Goal: Transaction & Acquisition: Purchase product/service

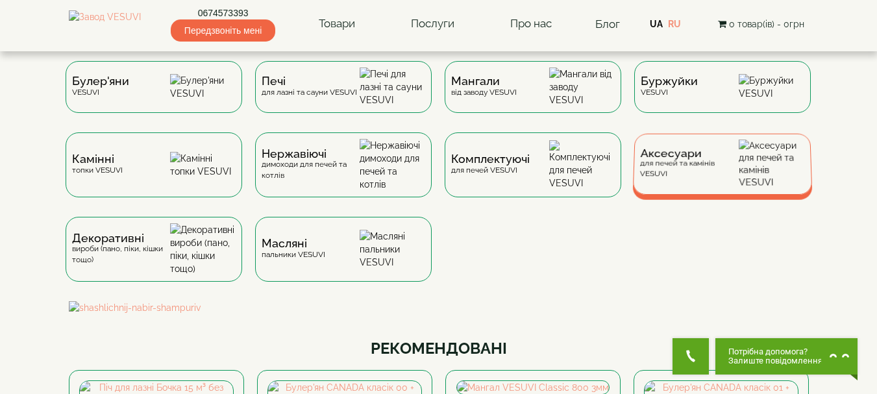
click at [691, 158] on span "Аксесуари" at bounding box center [689, 154] width 99 height 10
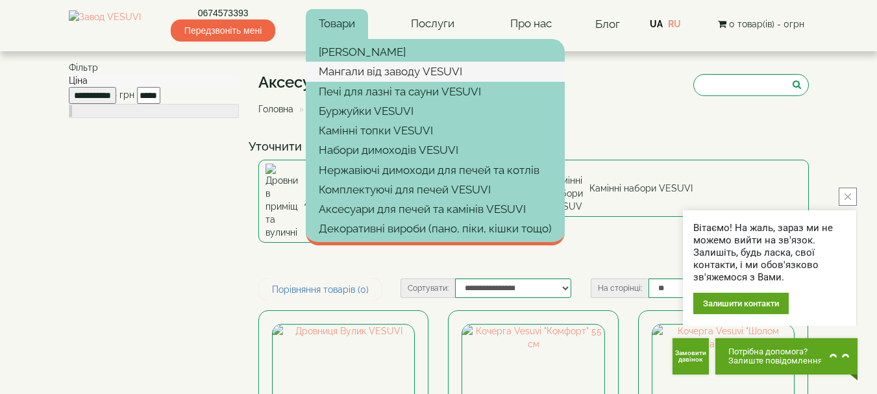
click at [394, 70] on link "Мангали від заводу VESUVI" at bounding box center [435, 71] width 259 height 19
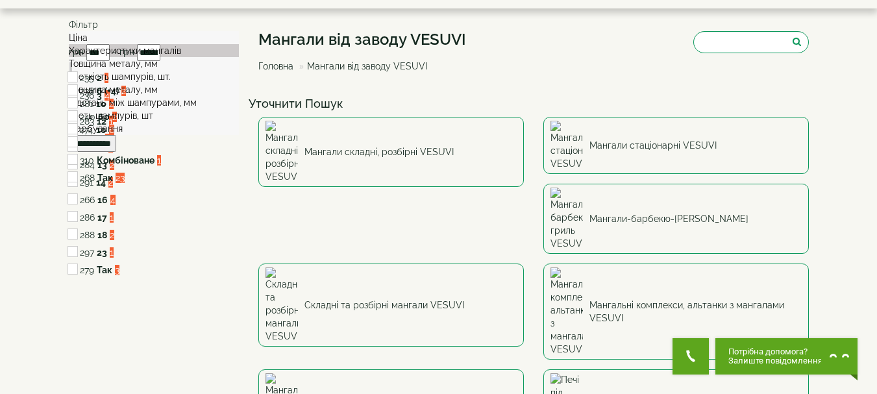
scroll to position [65, 0]
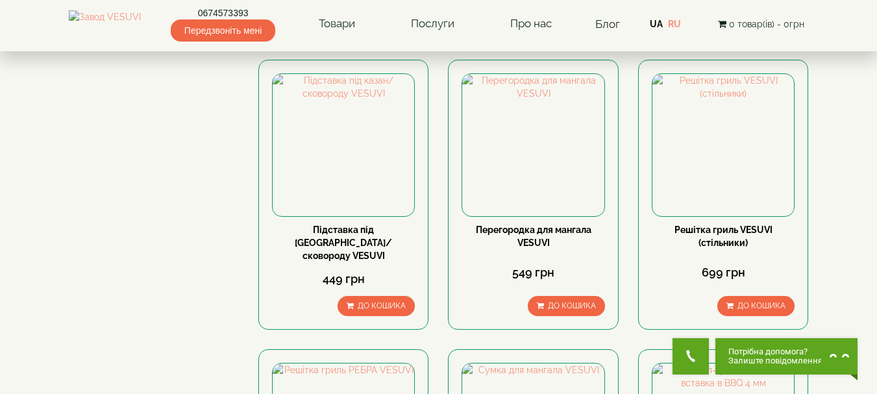
scroll to position [1168, 0]
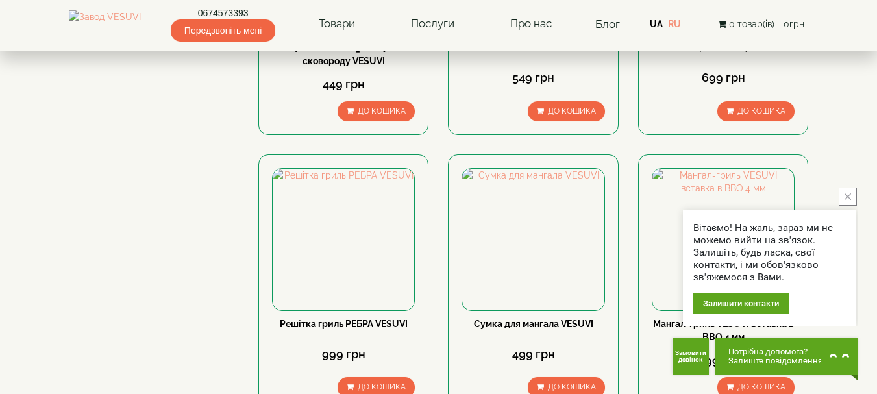
click at [852, 195] on button "close button" at bounding box center [848, 197] width 18 height 18
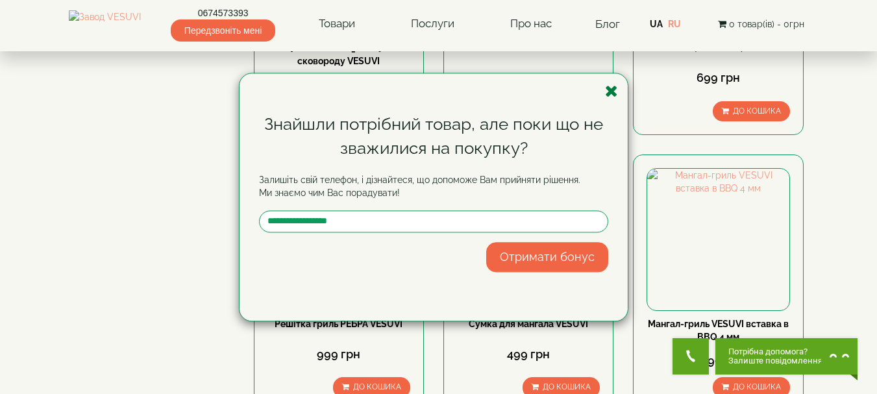
click at [609, 91] on icon "button" at bounding box center [611, 91] width 13 height 16
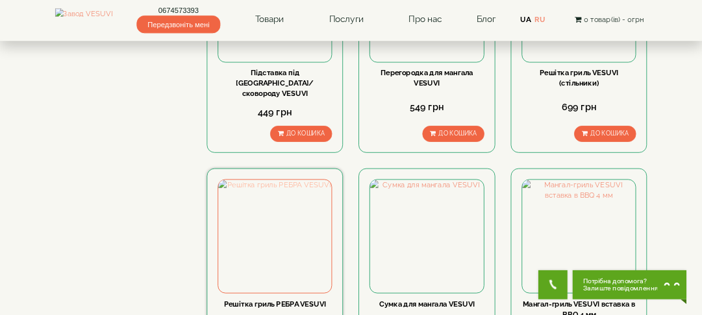
scroll to position [1298, 0]
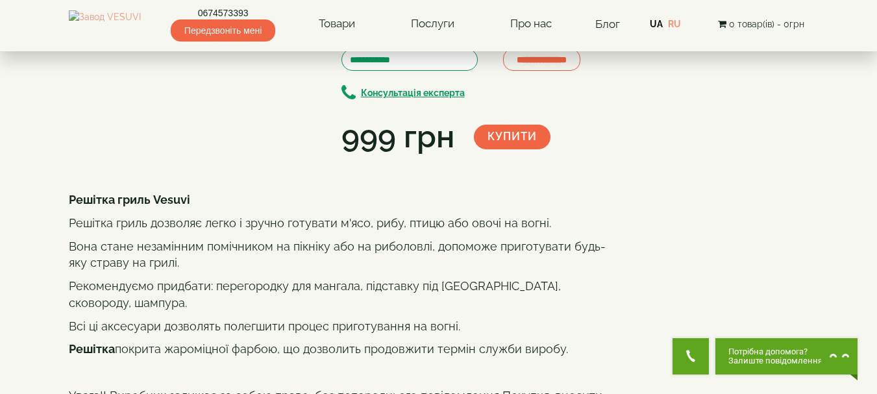
scroll to position [130, 0]
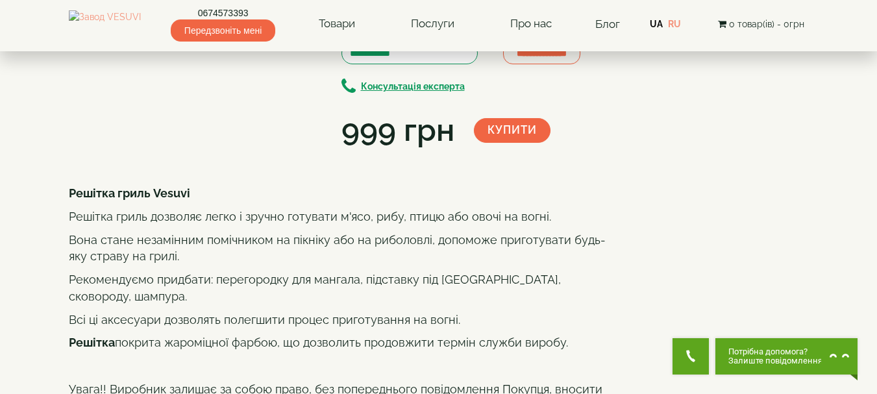
click at [178, 32] on img at bounding box center [189, 12] width 72 height 40
click at [123, 32] on img at bounding box center [113, 12] width 72 height 40
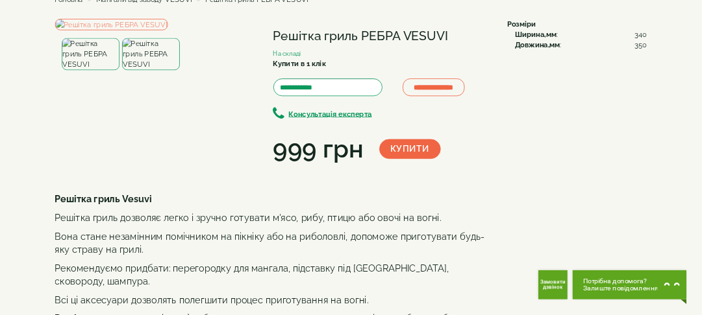
scroll to position [0, 0]
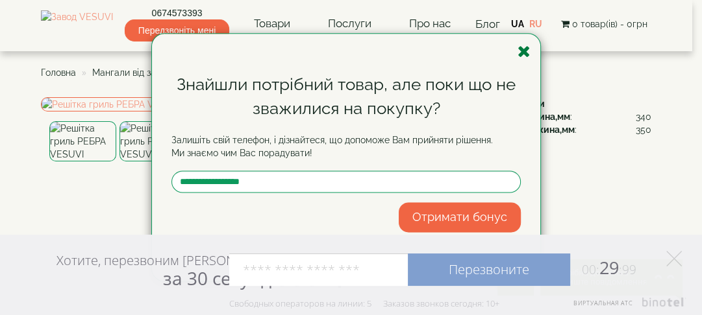
click at [527, 52] on icon "button" at bounding box center [523, 51] width 13 height 16
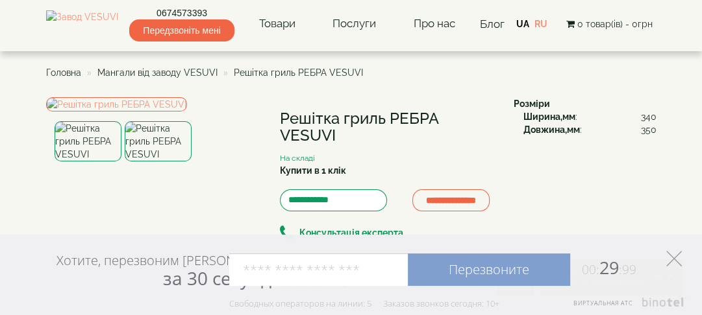
click at [670, 257] on icon at bounding box center [674, 259] width 16 height 16
